Goal: Task Accomplishment & Management: Use online tool/utility

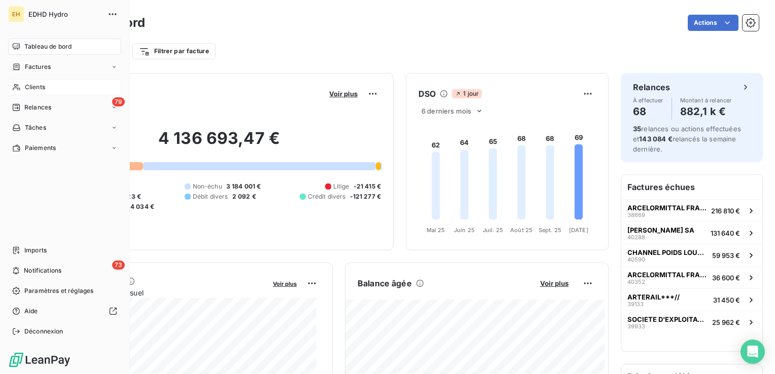
click at [26, 85] on span "Clients" at bounding box center [35, 87] width 20 height 9
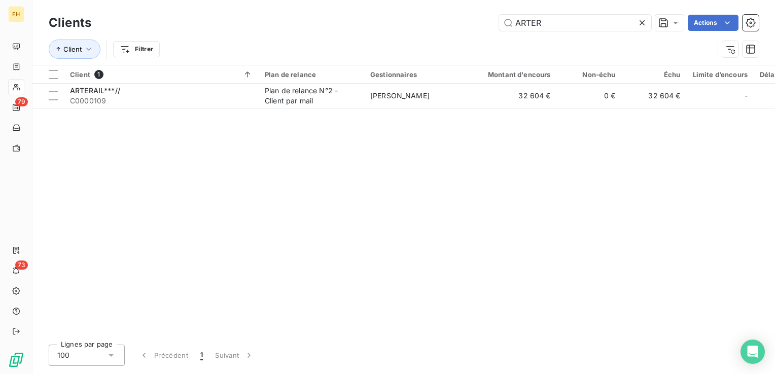
drag, startPoint x: 545, startPoint y: 23, endPoint x: 379, endPoint y: 29, distance: 165.4
click at [379, 29] on div "ARTER Actions" at bounding box center [430, 23] width 655 height 16
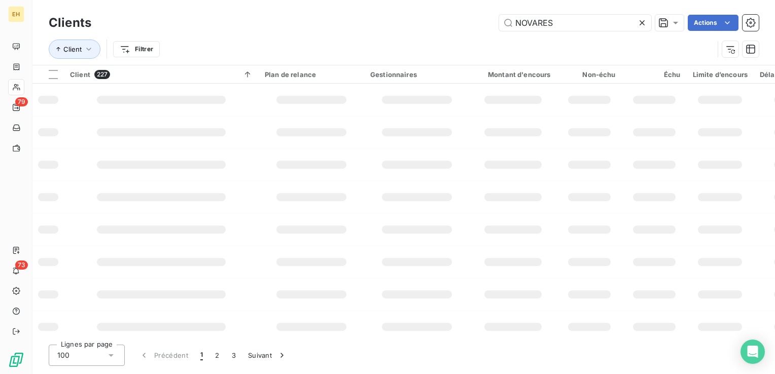
type input "NOVARES"
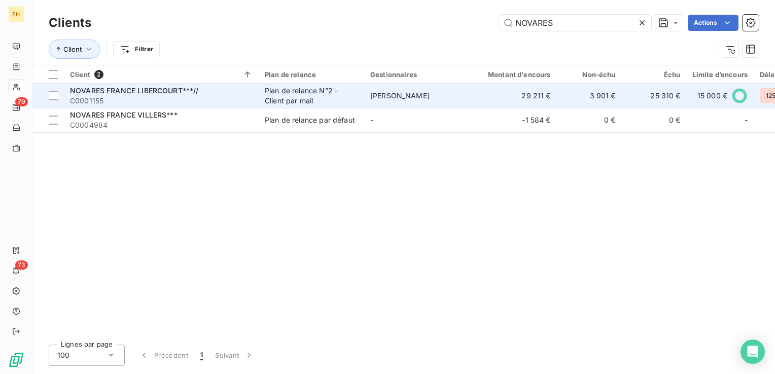
click at [256, 97] on td "NOVARES FRANCE LIBERCOURT***// C0001155" at bounding box center [161, 96] width 195 height 24
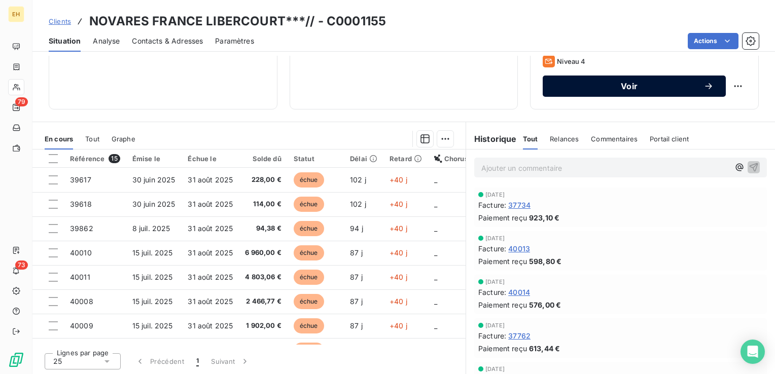
click at [606, 88] on span "Voir" at bounding box center [629, 86] width 149 height 8
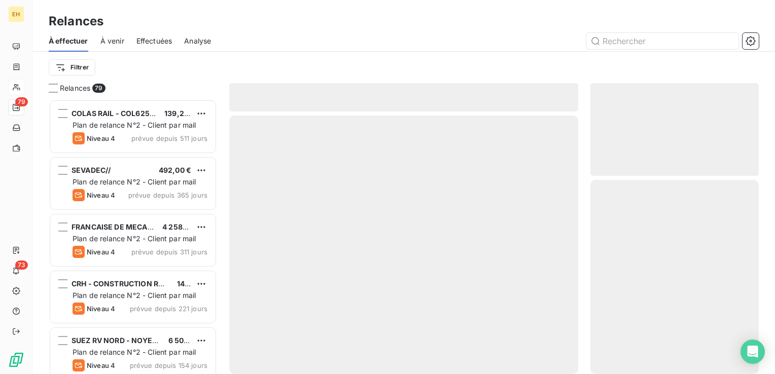
scroll to position [267, 160]
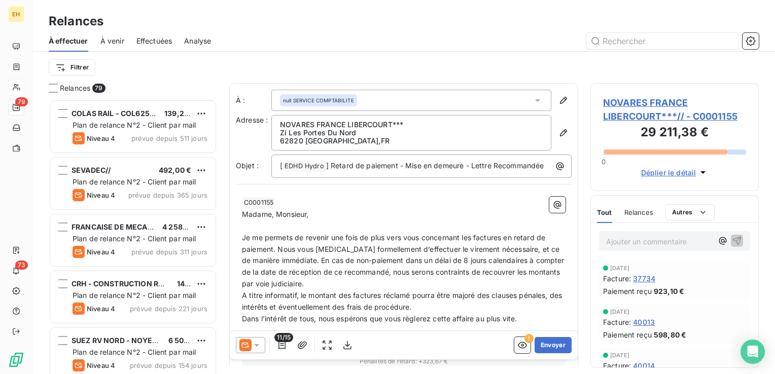
click at [259, 346] on icon at bounding box center [257, 345] width 10 height 10
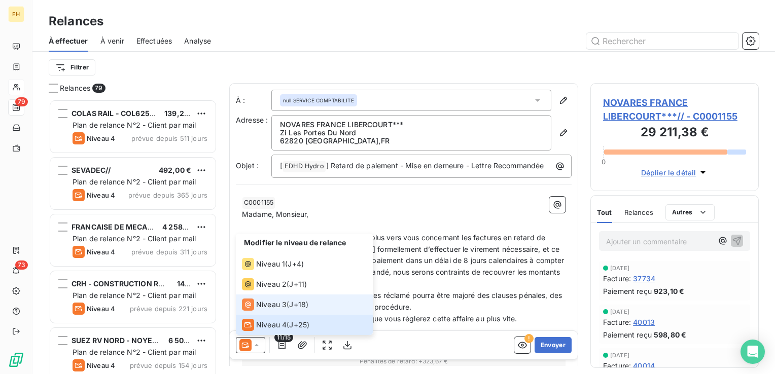
click at [297, 304] on span "J+18 )" at bounding box center [298, 305] width 19 height 10
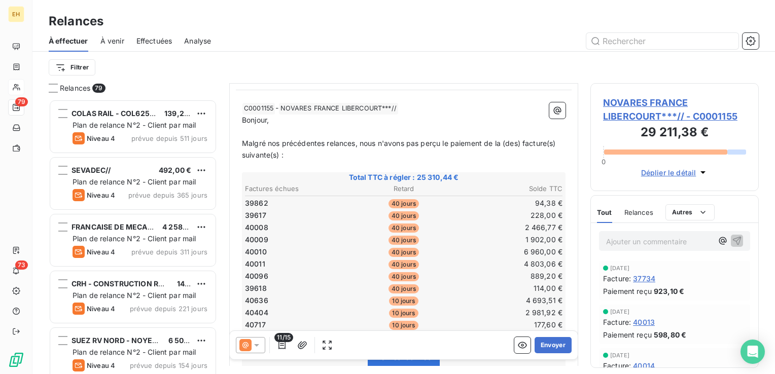
scroll to position [152, 0]
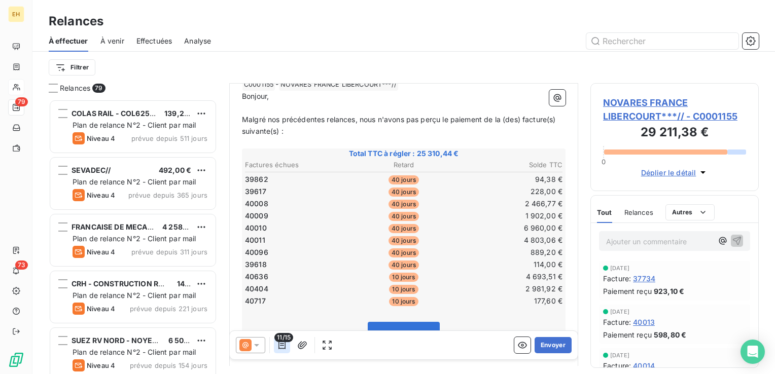
click at [284, 350] on icon "button" at bounding box center [282, 345] width 10 height 10
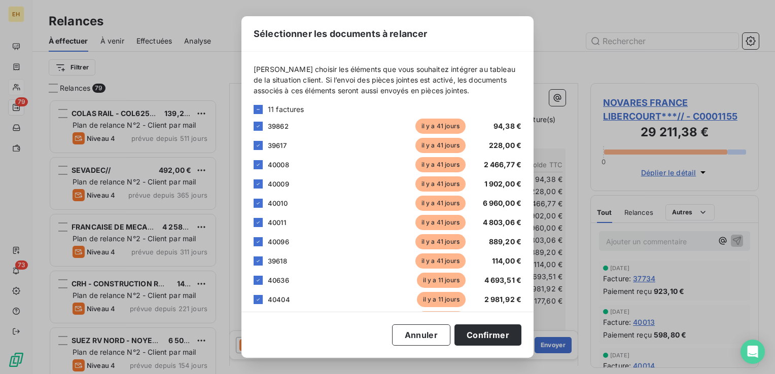
scroll to position [101, 0]
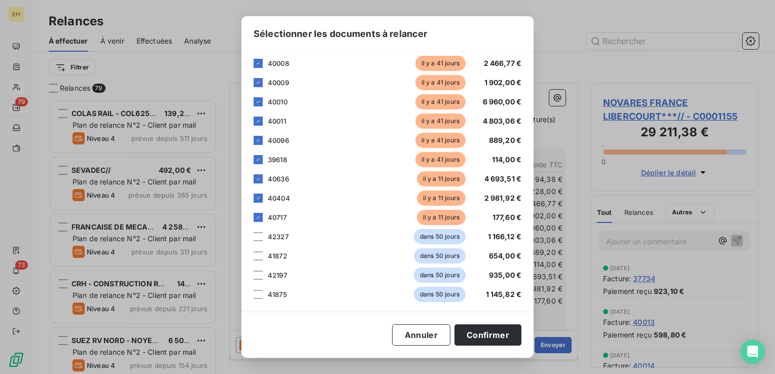
click at [576, 64] on div "Sélectionner les documents à relancer [PERSON_NAME] choisir les éléments que vo…" at bounding box center [387, 187] width 775 height 374
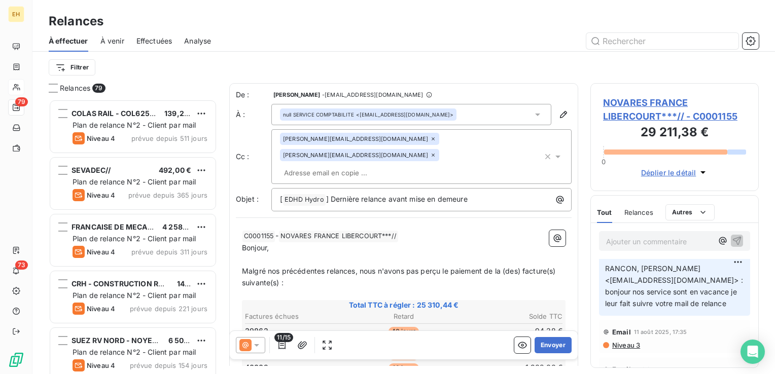
scroll to position [659, 0]
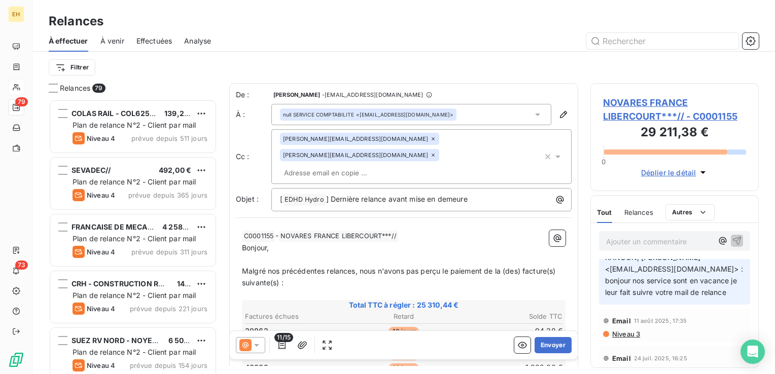
click at [632, 338] on span "Niveau 3" at bounding box center [625, 334] width 29 height 8
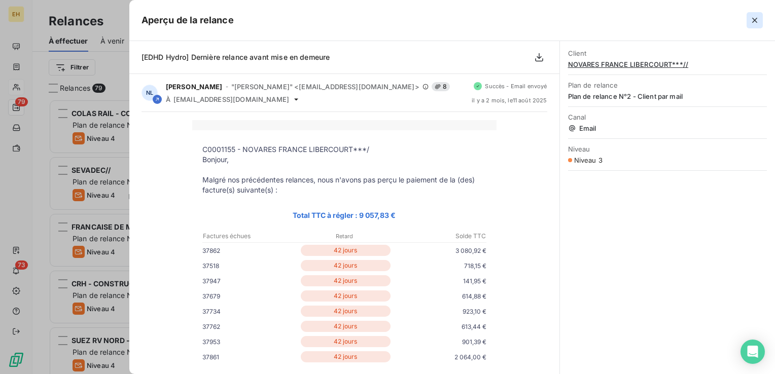
click at [754, 20] on icon "button" at bounding box center [755, 20] width 10 height 10
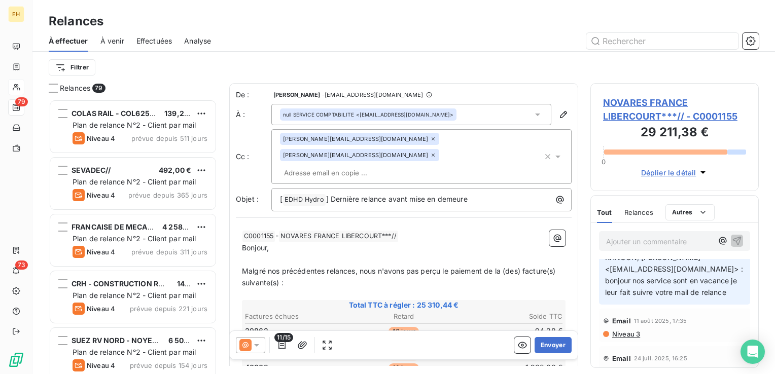
click at [436, 152] on icon at bounding box center [433, 155] width 6 height 6
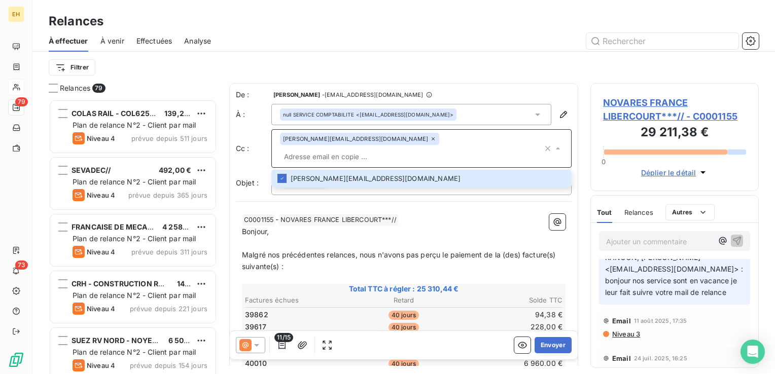
click at [439, 226] on p "Bonjour," at bounding box center [404, 232] width 324 height 12
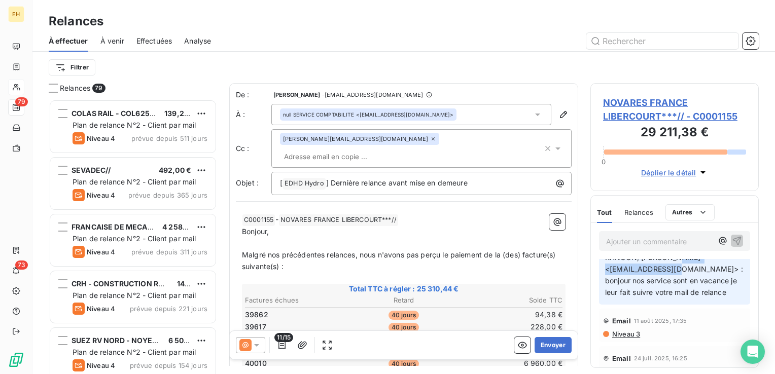
drag, startPoint x: 704, startPoint y: 278, endPoint x: 611, endPoint y: 278, distance: 93.3
click at [611, 278] on span "RANCON, [PERSON_NAME] <[EMAIL_ADDRESS][DOMAIN_NAME]> : bonjour nos service sont…" at bounding box center [675, 275] width 140 height 44
copy span "[EMAIL_ADDRESS][DOMAIN_NAME]"
click at [397, 149] on input "text" at bounding box center [338, 156] width 117 height 15
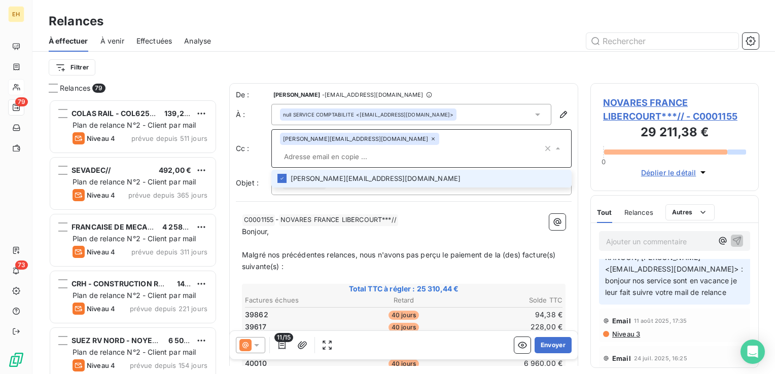
paste input "[EMAIL_ADDRESS][DOMAIN_NAME]"
type input "[EMAIL_ADDRESS][DOMAIN_NAME]"
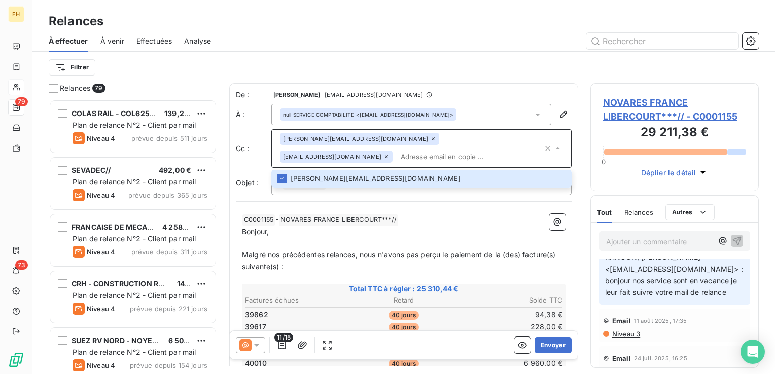
click at [412, 224] on p "﻿ C0001155 ﻿ - NOVARES FRANCE LIBERCOURT***// ﻿ ﻿" at bounding box center [404, 220] width 324 height 12
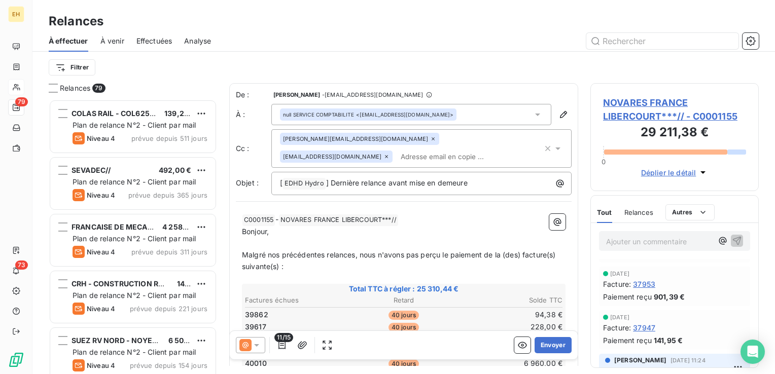
scroll to position [406, 0]
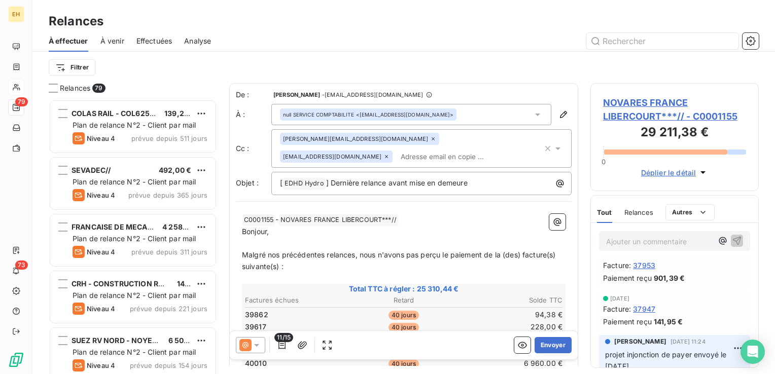
click at [397, 159] on input "text" at bounding box center [455, 156] width 117 height 15
click at [397, 157] on input "text" at bounding box center [455, 156] width 117 height 15
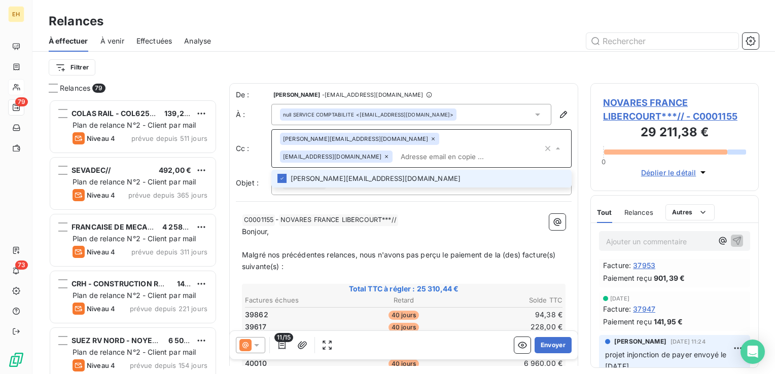
click at [397, 157] on input "text" at bounding box center [470, 156] width 146 height 15
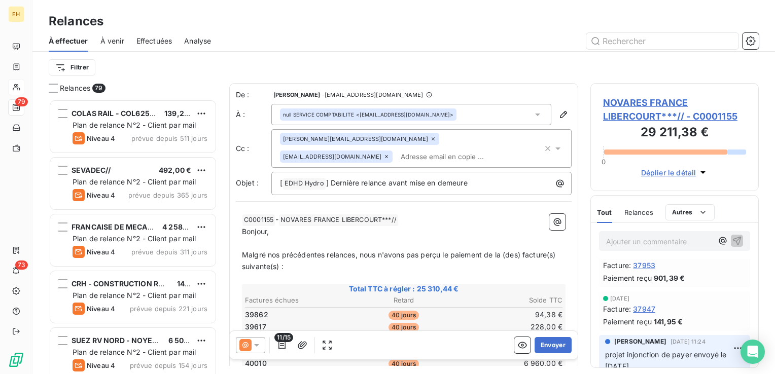
click at [397, 157] on input "text" at bounding box center [455, 156] width 117 height 15
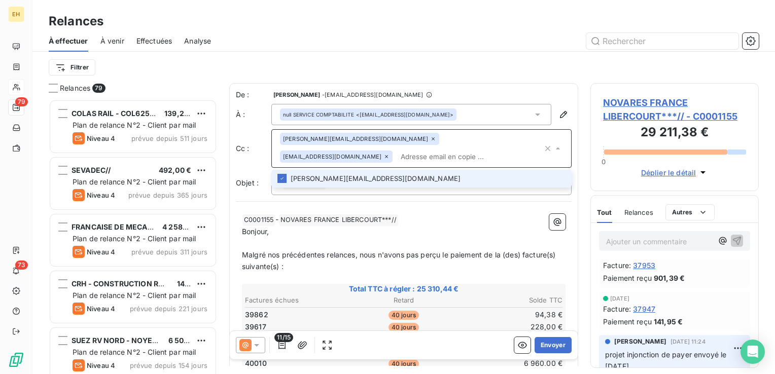
click at [397, 157] on input "text" at bounding box center [470, 156] width 146 height 15
type input "[EMAIL_ADDRESS][DOMAIN_NAME]"
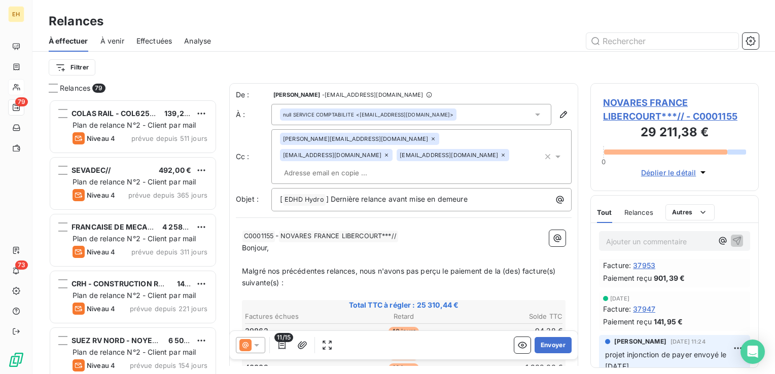
click at [448, 254] on p "﻿" at bounding box center [404, 260] width 324 height 12
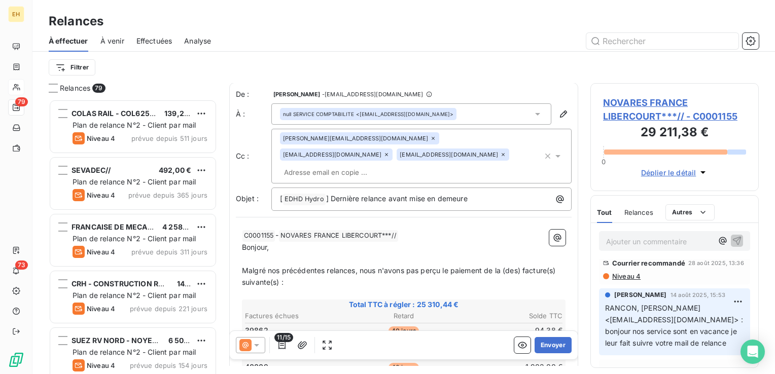
scroll to position [0, 0]
click at [397, 165] on input "text" at bounding box center [338, 172] width 117 height 15
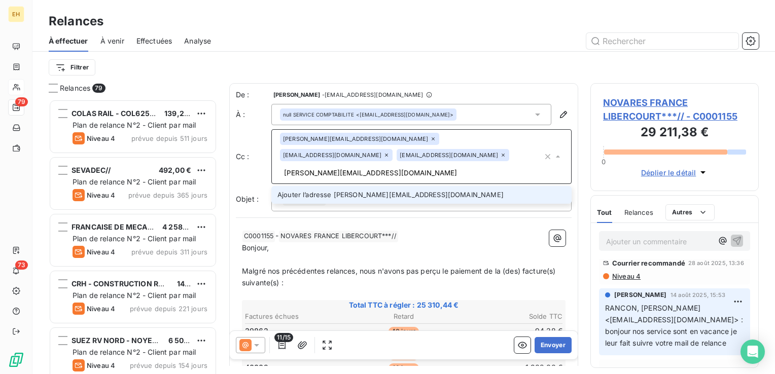
type input "[PERSON_NAME][EMAIL_ADDRESS][DOMAIN_NAME]"
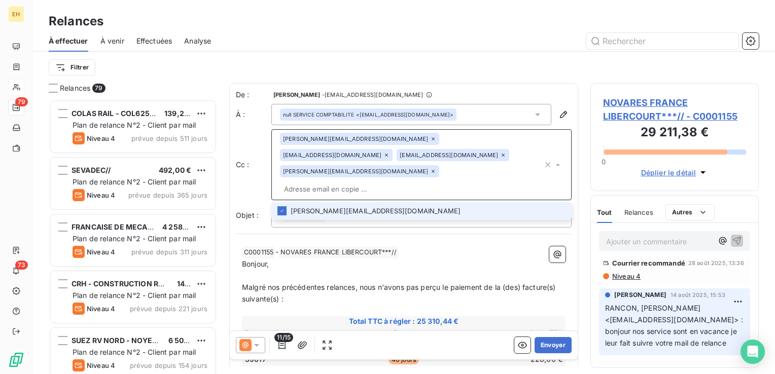
click at [295, 259] on p "Bonjour," at bounding box center [404, 265] width 324 height 12
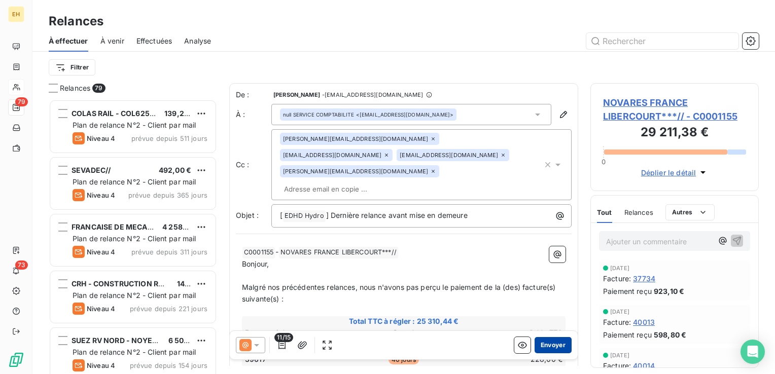
click at [559, 349] on button "Envoyer" at bounding box center [553, 345] width 37 height 16
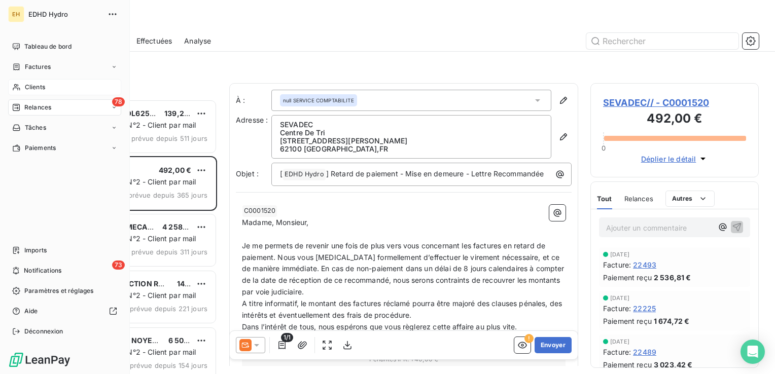
click at [31, 86] on span "Clients" at bounding box center [35, 87] width 20 height 9
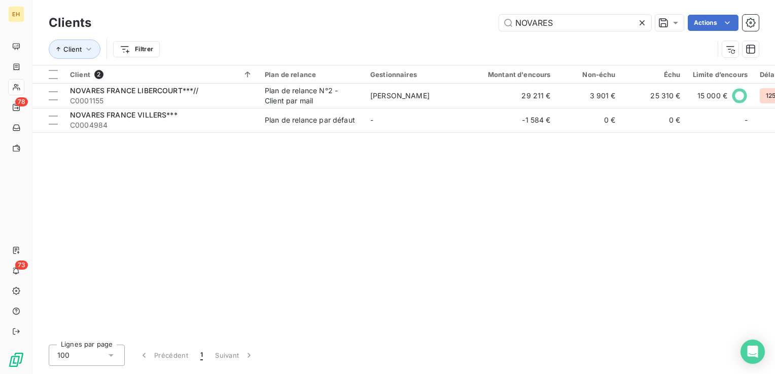
drag, startPoint x: 548, startPoint y: 25, endPoint x: 423, endPoint y: 21, distance: 125.3
click at [423, 21] on div "NOVARES Actions" at bounding box center [430, 23] width 655 height 16
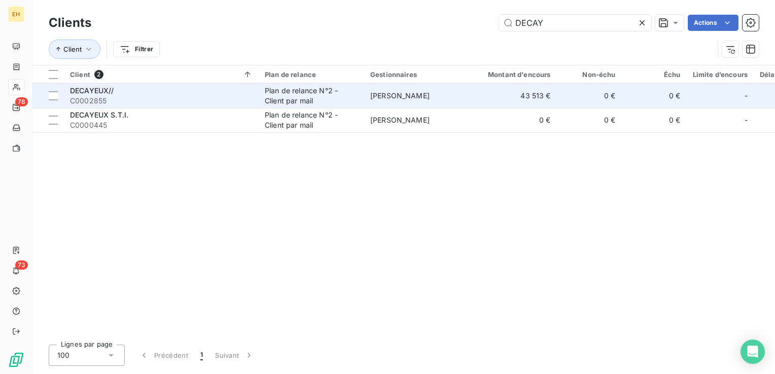
type input "DECAY"
click at [202, 93] on div "DECAYEUX//" at bounding box center [161, 91] width 183 height 10
